Goal: Communication & Community: Answer question/provide support

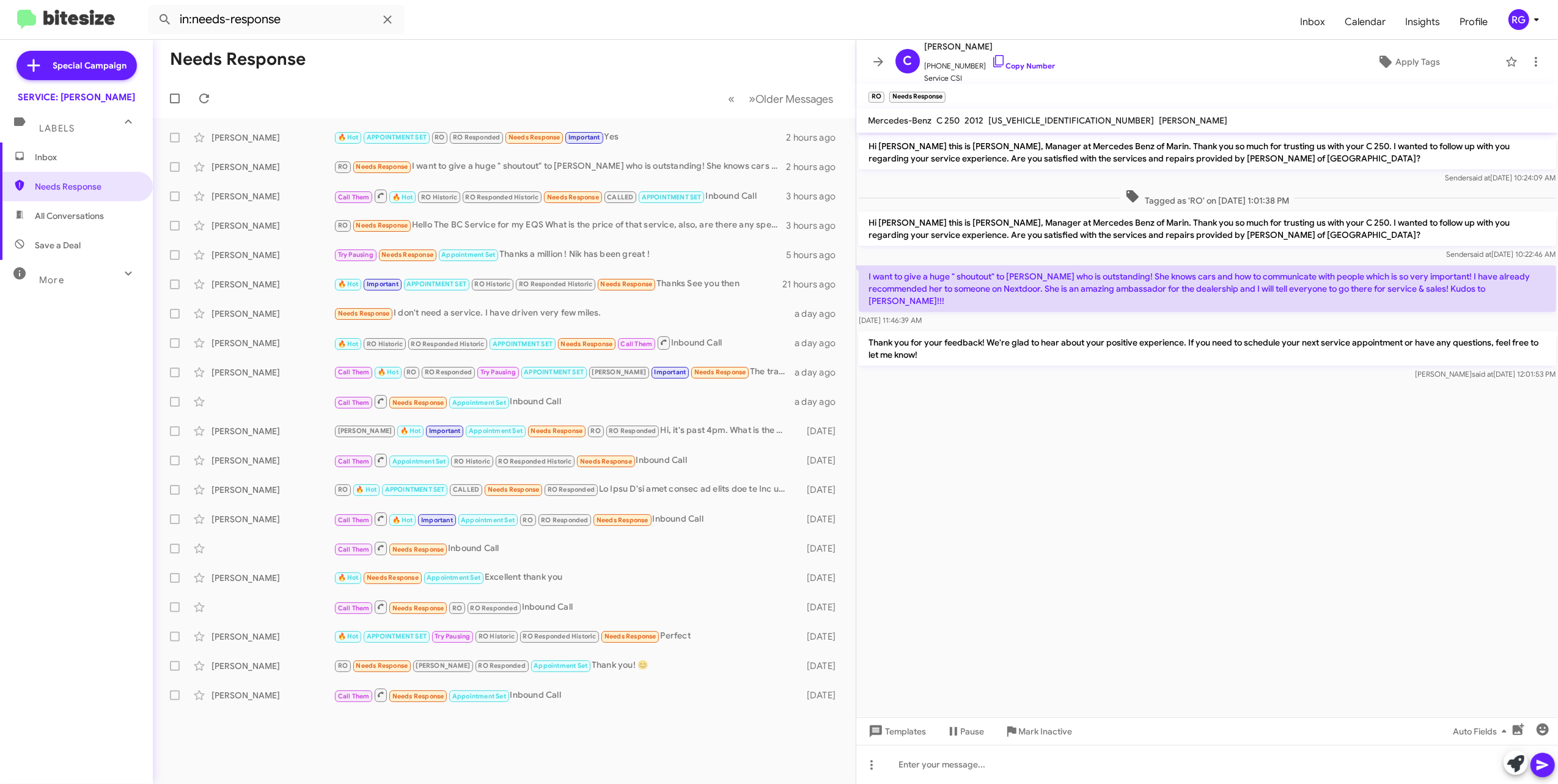
drag, startPoint x: 1301, startPoint y: 492, endPoint x: 1281, endPoint y: 478, distance: 24.4
click at [1299, 490] on cdk-virtual-scroll-viewport "Hi Carolyn this is Omar Ibrahimi, Manager at Mercedes Benz of Marin. Thank you …" at bounding box center [1207, 425] width 703 height 585
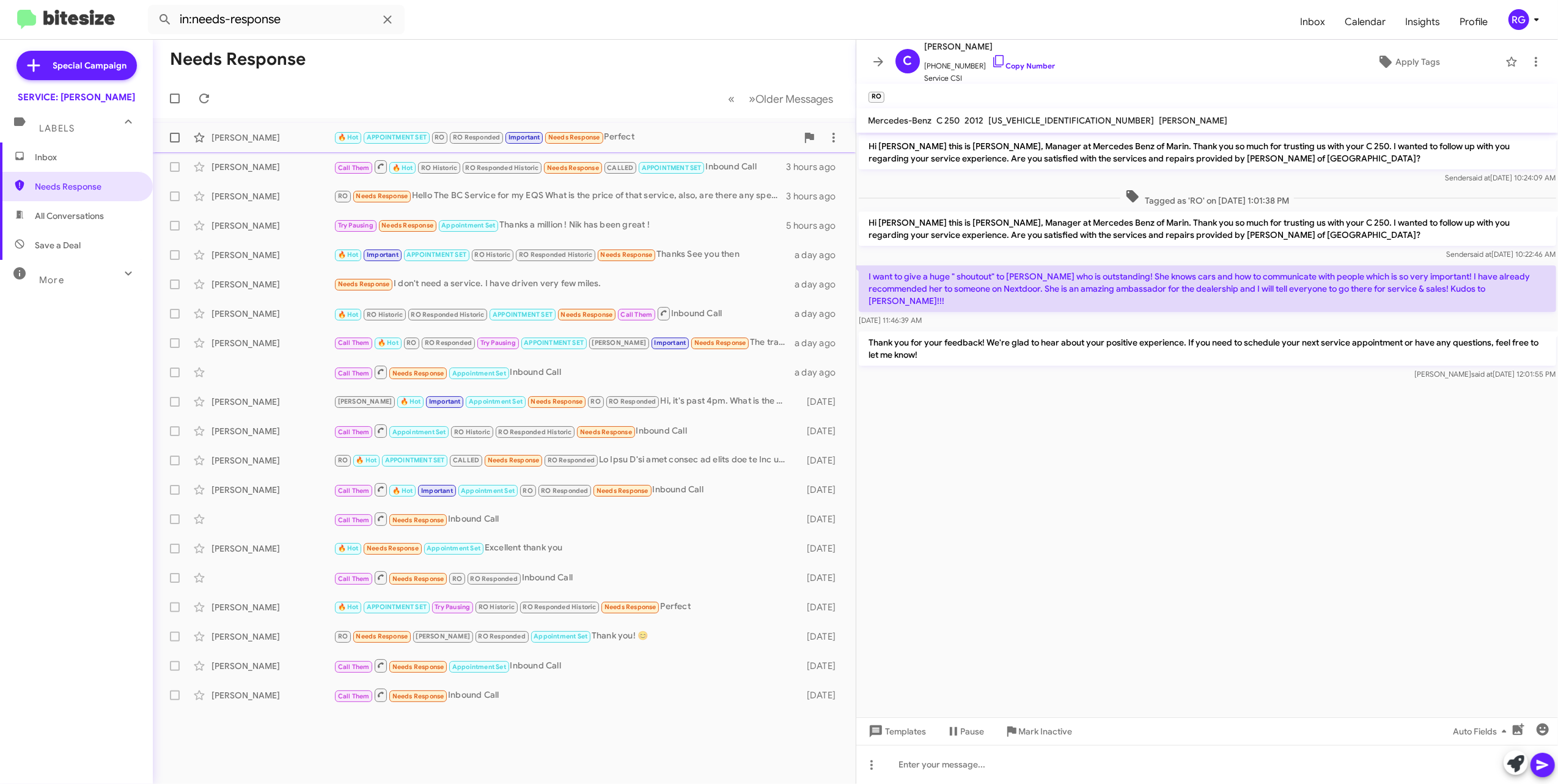
click at [570, 133] on span "Needs Response" at bounding box center [574, 137] width 52 height 8
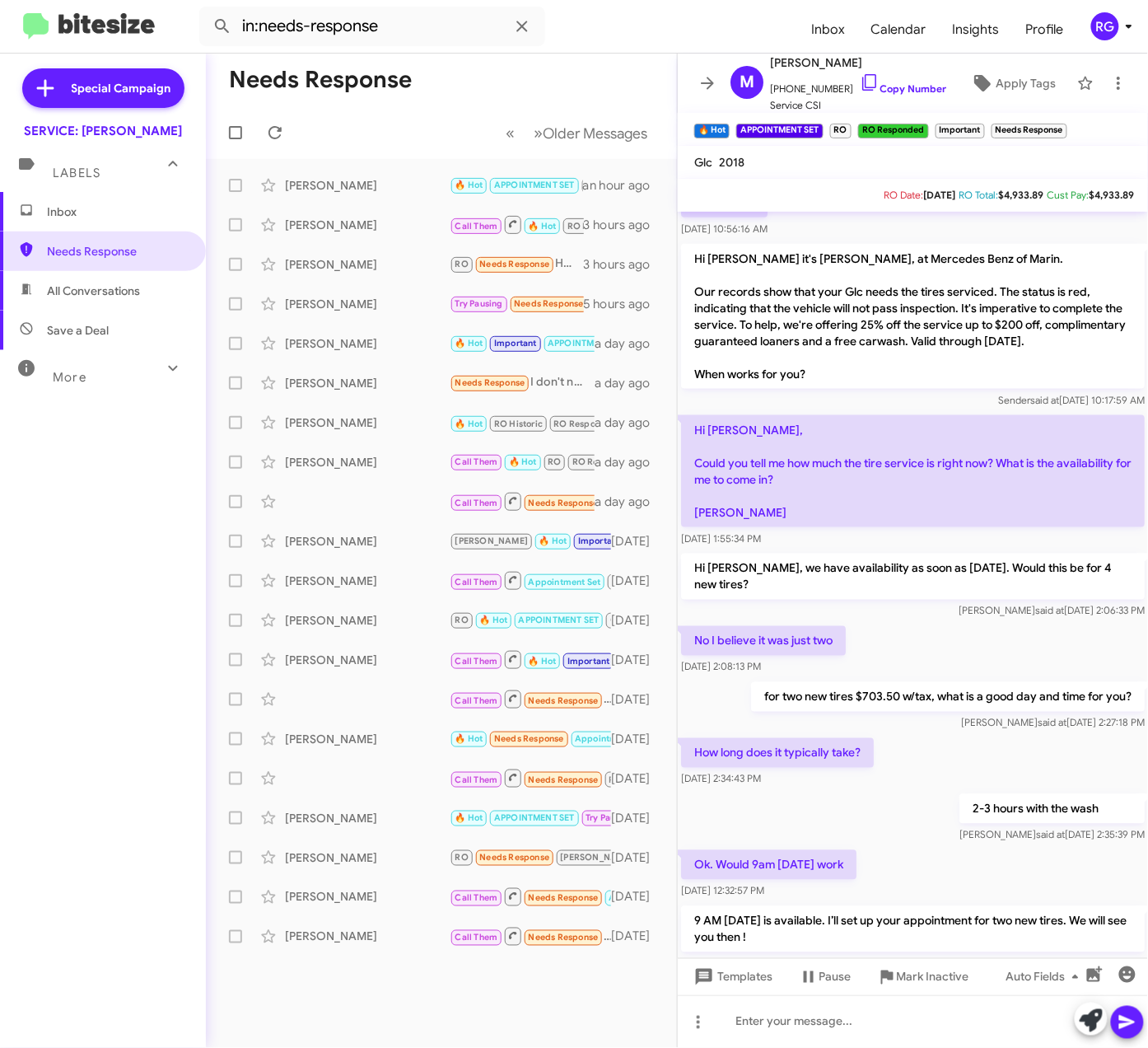
scroll to position [537, 0]
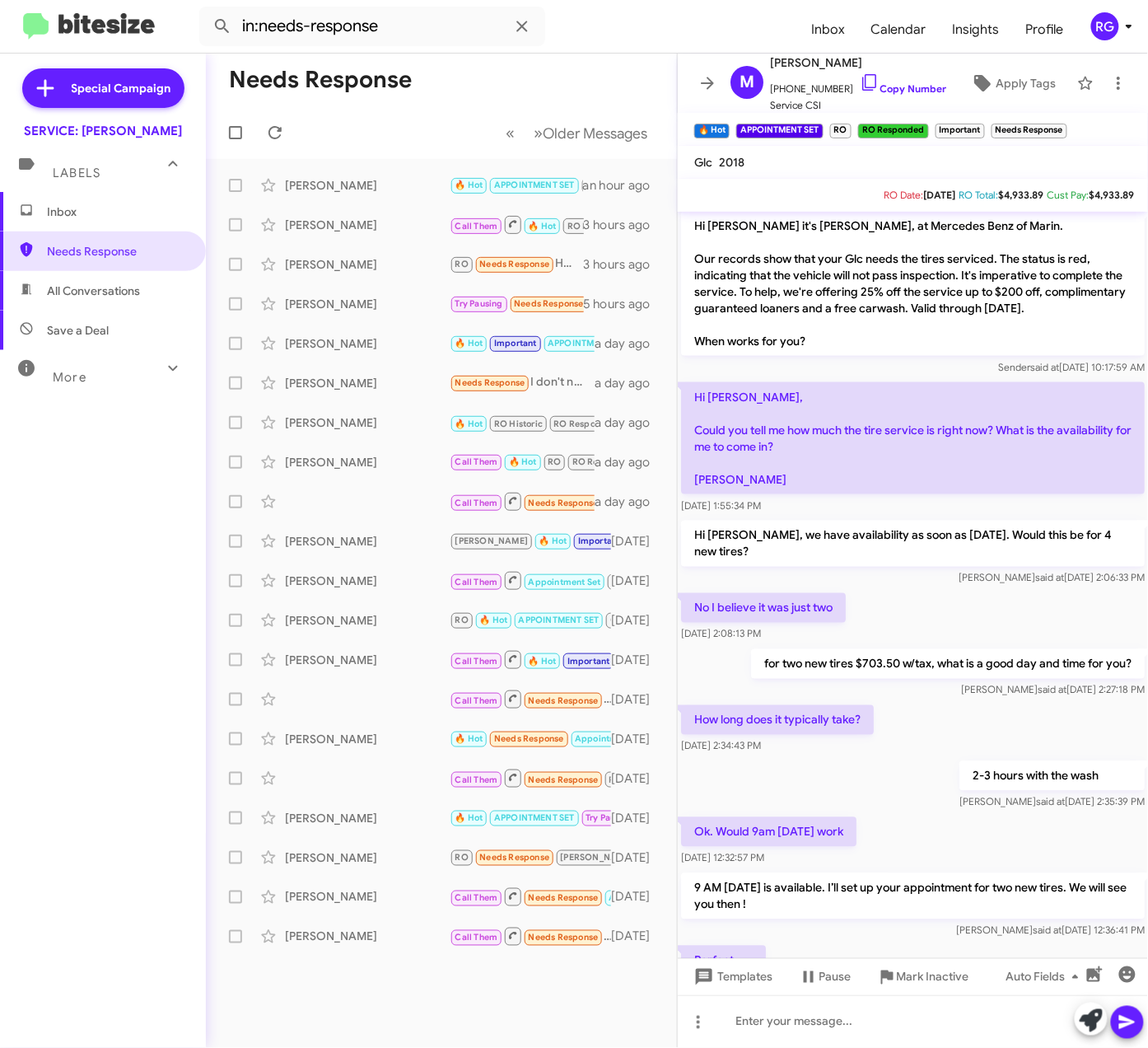
click at [90, 206] on span "Inbox" at bounding box center [117, 211] width 140 height 16
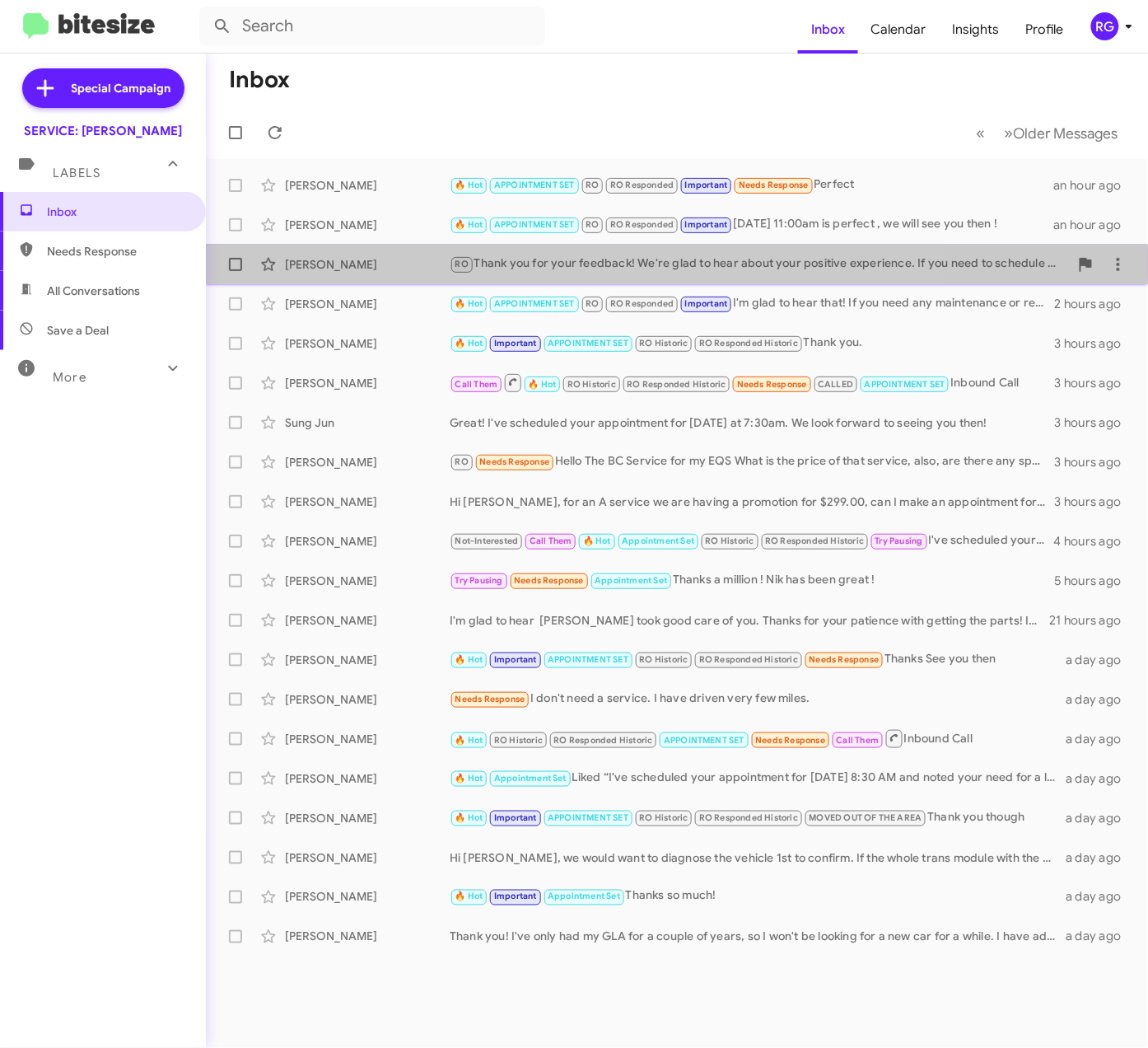
click at [419, 265] on div "[PERSON_NAME]" at bounding box center [367, 264] width 165 height 16
